Goal: Task Accomplishment & Management: Use online tool/utility

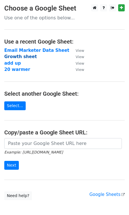
click at [21, 57] on strong "Growth sheet" at bounding box center [20, 56] width 32 height 5
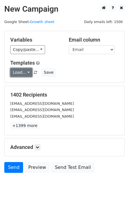
click at [20, 71] on link "Load..." at bounding box center [21, 72] width 22 height 9
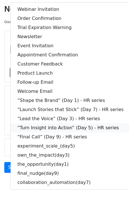
scroll to position [6, 0]
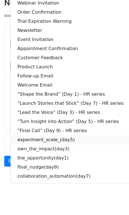
click at [57, 140] on link "experiment_scale_(day5)" at bounding box center [70, 139] width 119 height 9
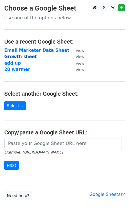
click at [28, 56] on strong "Growth sheet" at bounding box center [20, 56] width 32 height 5
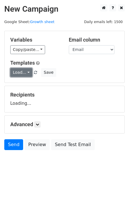
click at [18, 69] on link "Load..." at bounding box center [21, 72] width 22 height 9
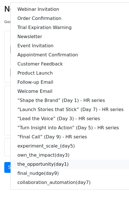
scroll to position [6, 0]
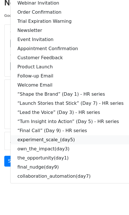
click at [48, 137] on link "experiment_scale_(day5)" at bounding box center [70, 139] width 119 height 9
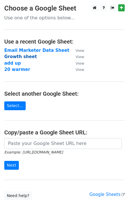
click at [21, 57] on strong "Growth sheet" at bounding box center [20, 56] width 32 height 5
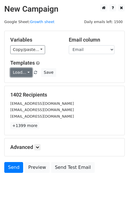
click at [20, 73] on link "Load..." at bounding box center [21, 72] width 22 height 9
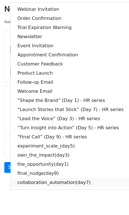
click at [60, 184] on link "collaboration_automation(day7)" at bounding box center [70, 182] width 119 height 9
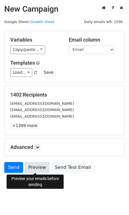
click at [34, 167] on link "Preview" at bounding box center [36, 167] width 25 height 11
click at [39, 167] on link "Preview" at bounding box center [36, 167] width 25 height 11
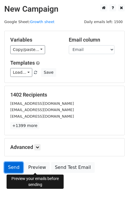
click at [10, 168] on link "Send" at bounding box center [13, 167] width 19 height 11
